Goal: Information Seeking & Learning: Check status

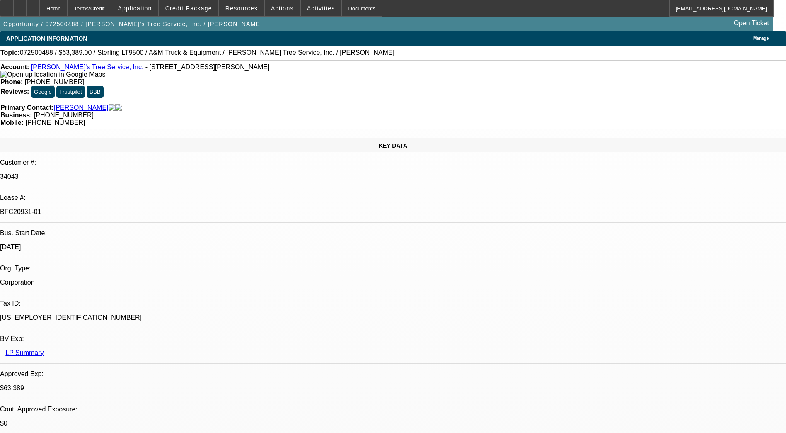
select select "0"
select select "2"
select select "0.1"
select select "0"
select select "2"
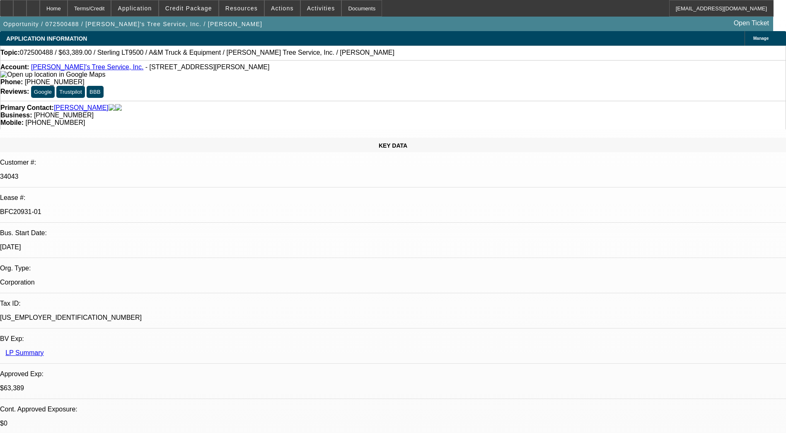
select select "0.1"
select select "0"
select select "2"
select select "0.1"
select select "0"
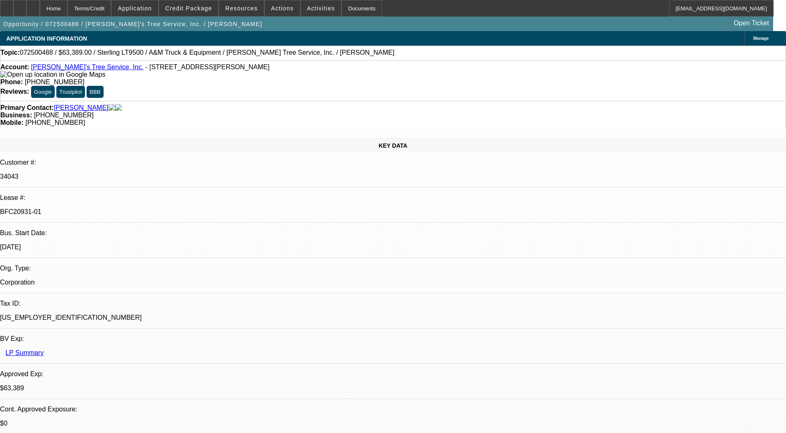
select select "2"
select select "0.1"
select select "1"
select select "2"
select select "4"
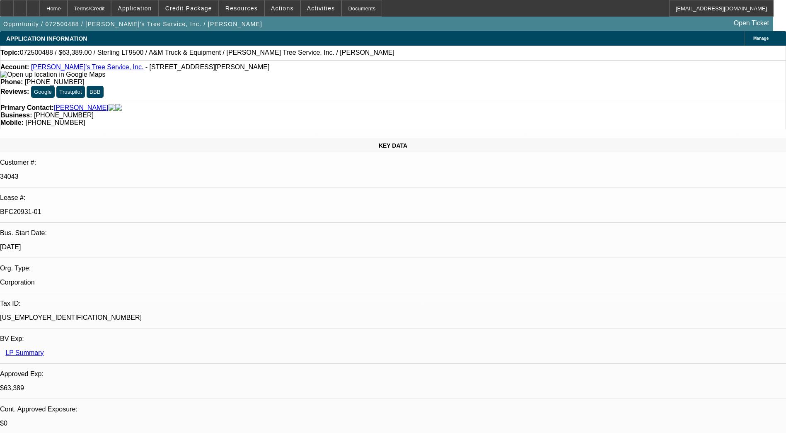
select select "1"
select select "2"
select select "4"
select select "1"
select select "2"
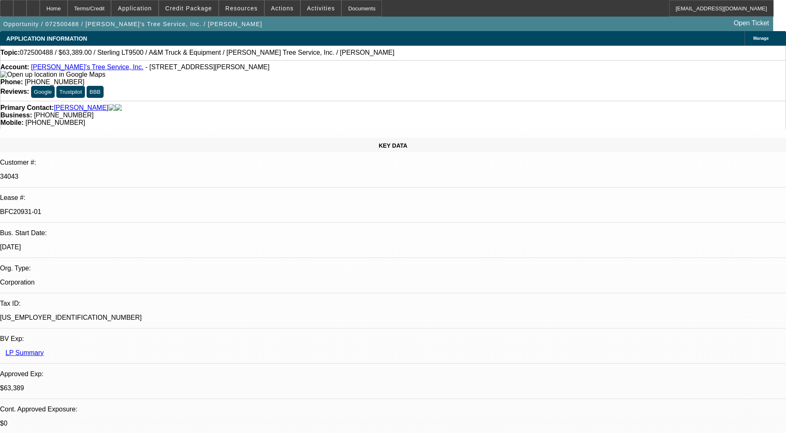
select select "4"
select select "1"
select select "2"
select select "4"
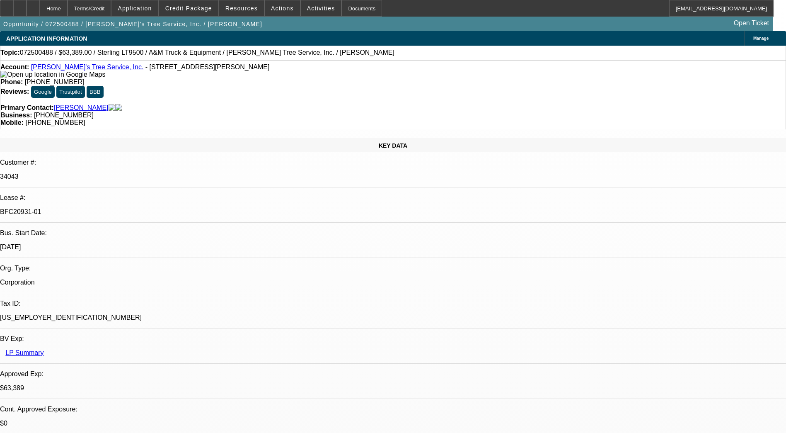
click at [95, 314] on div "[US_EMPLOYER_IDENTIFICATION_NUMBER]" at bounding box center [393, 317] width 786 height 7
